Goal: Task Accomplishment & Management: Use online tool/utility

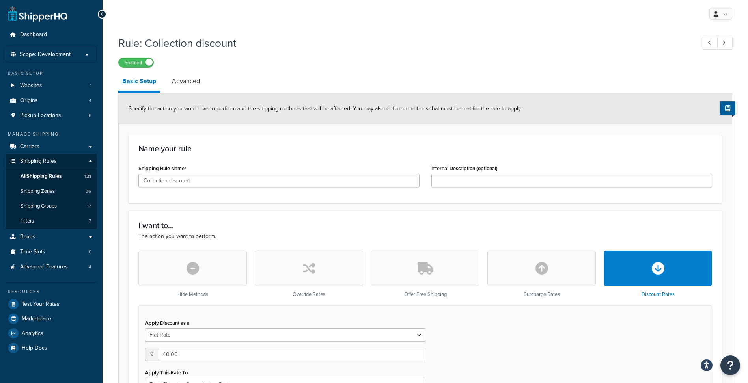
select select "SHIPPING_GROUP"
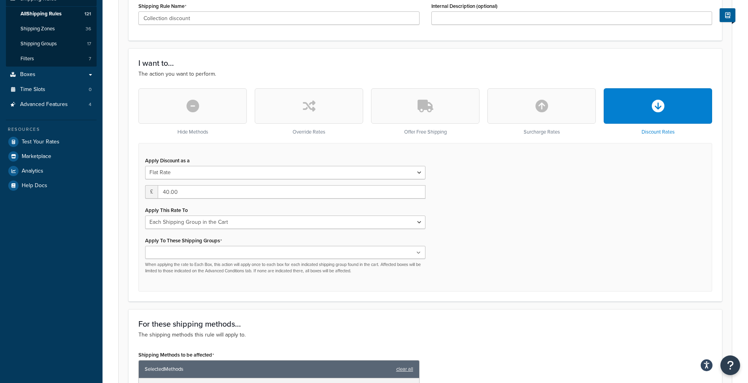
scroll to position [92, 0]
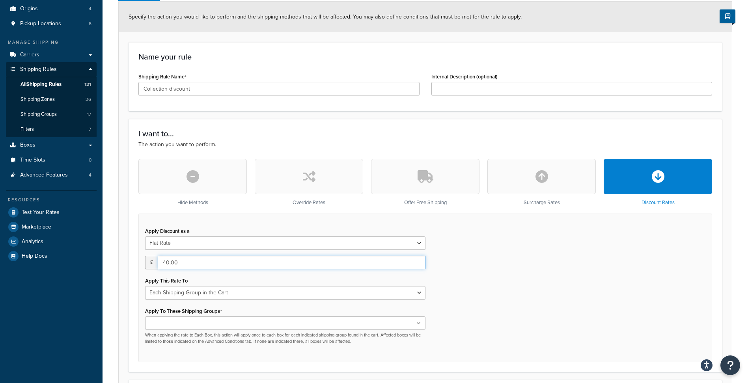
click at [181, 265] on input "40.00" at bounding box center [292, 262] width 268 height 13
type input "50"
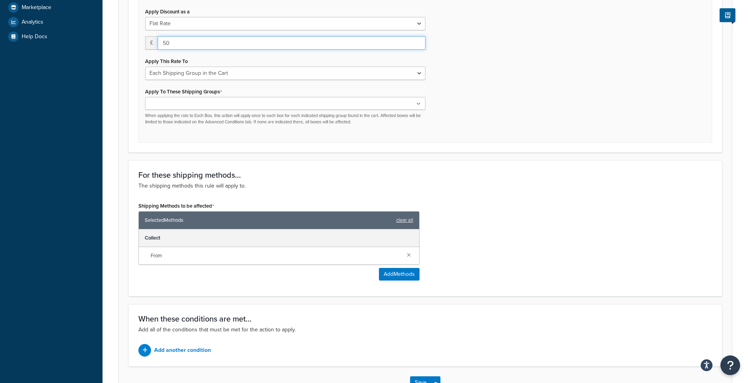
scroll to position [368, 0]
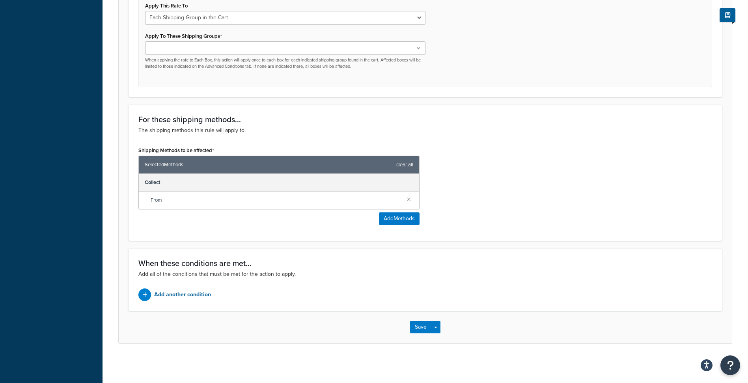
click at [192, 297] on p "Add another condition" at bounding box center [182, 294] width 57 height 11
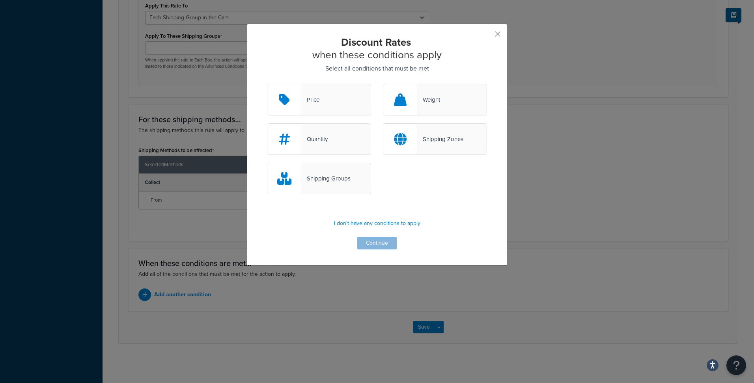
click at [343, 139] on div "Quantity" at bounding box center [319, 139] width 104 height 32
click at [0, 0] on input "Quantity" at bounding box center [0, 0] width 0 height 0
click at [372, 242] on button "Continue" at bounding box center [376, 243] width 39 height 13
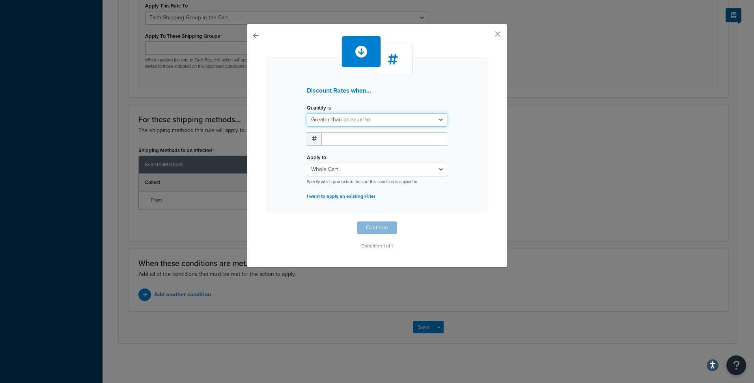
click at [411, 117] on select "Greater than or equal to Between or equal to Less than or equal to" at bounding box center [377, 119] width 140 height 13
click at [471, 95] on div "Discount Rates when... Quantity is Greater than or equal to Between or equal to…" at bounding box center [377, 134] width 220 height 155
click at [356, 196] on p "I want to apply an existing Filter" at bounding box center [377, 196] width 140 height 11
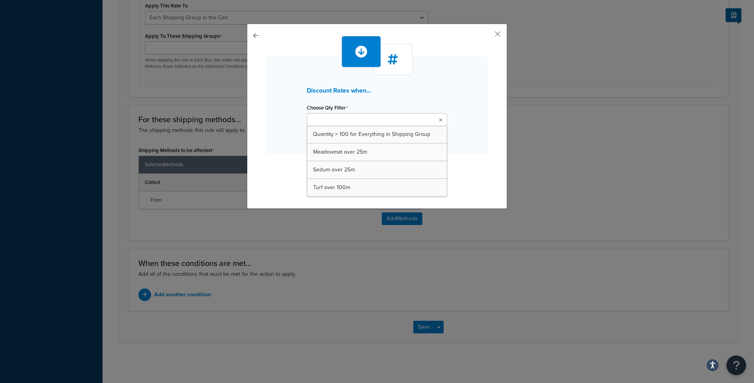
click at [414, 116] on ul at bounding box center [377, 119] width 140 height 13
click at [475, 110] on div "Discount Rates when... Choose Qty Filter Quantity > 100 for Everything in Shipp…" at bounding box center [377, 105] width 220 height 96
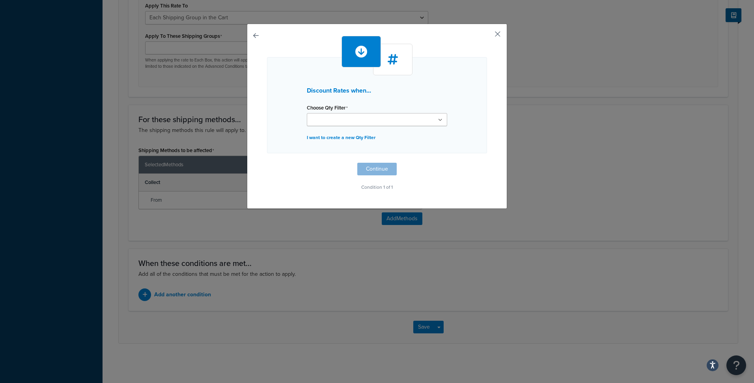
click at [487, 36] on button "button" at bounding box center [486, 37] width 2 height 2
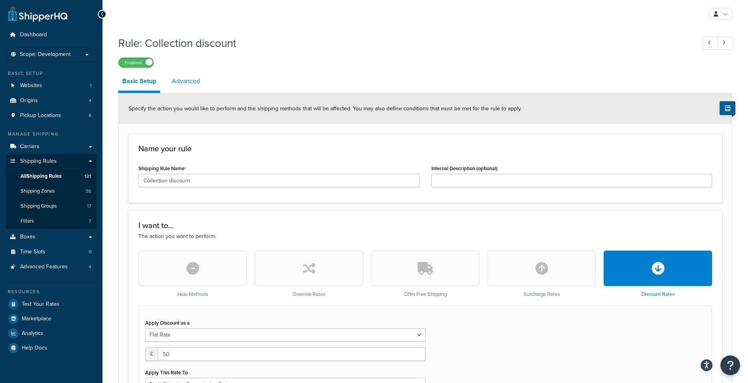
click at [187, 76] on link "Advanced" at bounding box center [186, 81] width 36 height 19
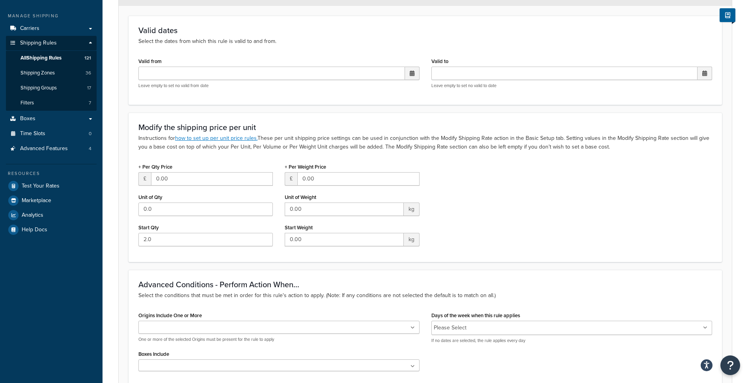
scroll to position [158, 0]
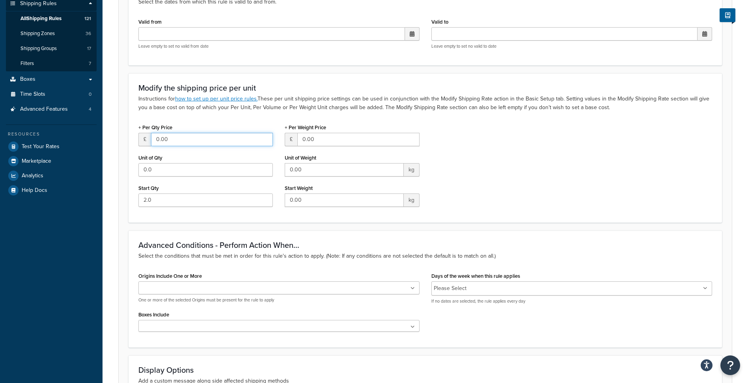
click at [196, 140] on input "0.00" at bounding box center [212, 139] width 122 height 13
type input "50"
click at [239, 114] on div "Modify the shipping price per unit Instructions for how to set up per unit pric…" at bounding box center [426, 147] width 594 height 149
